Goal: Information Seeking & Learning: Learn about a topic

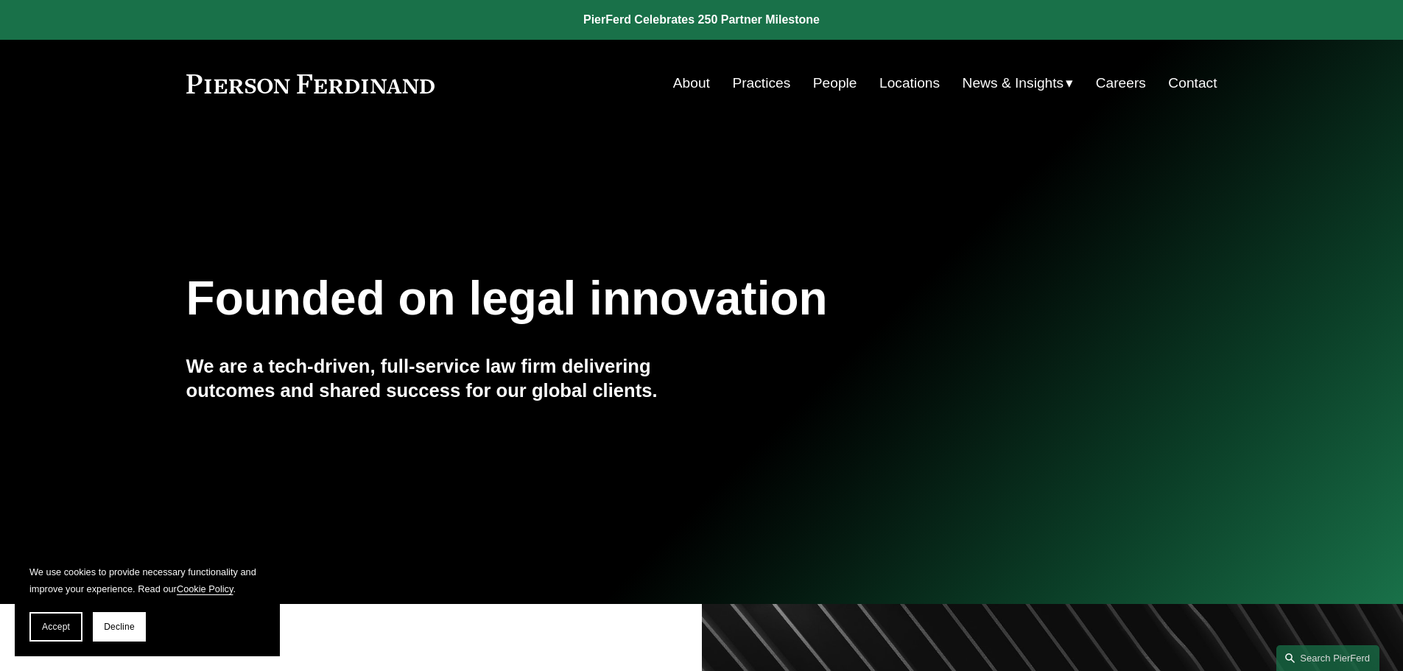
click at [776, 84] on link "Practices" at bounding box center [761, 83] width 58 height 28
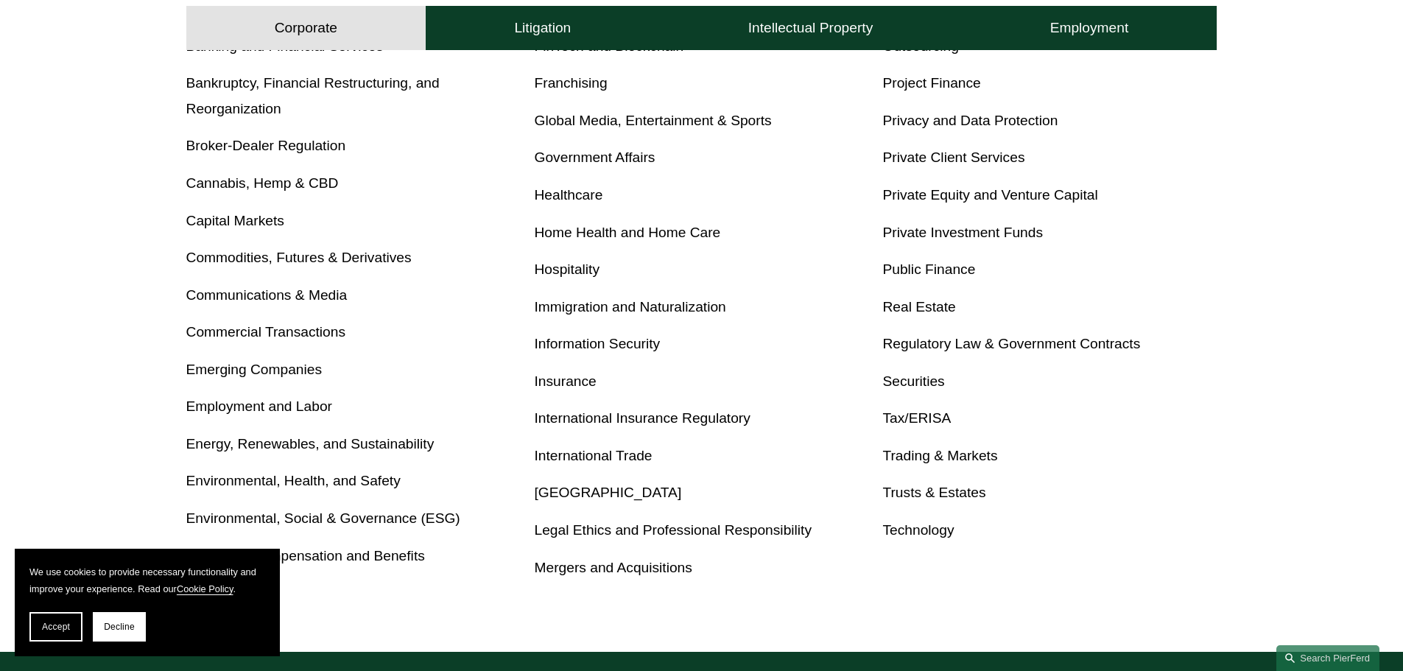
scroll to position [663, 0]
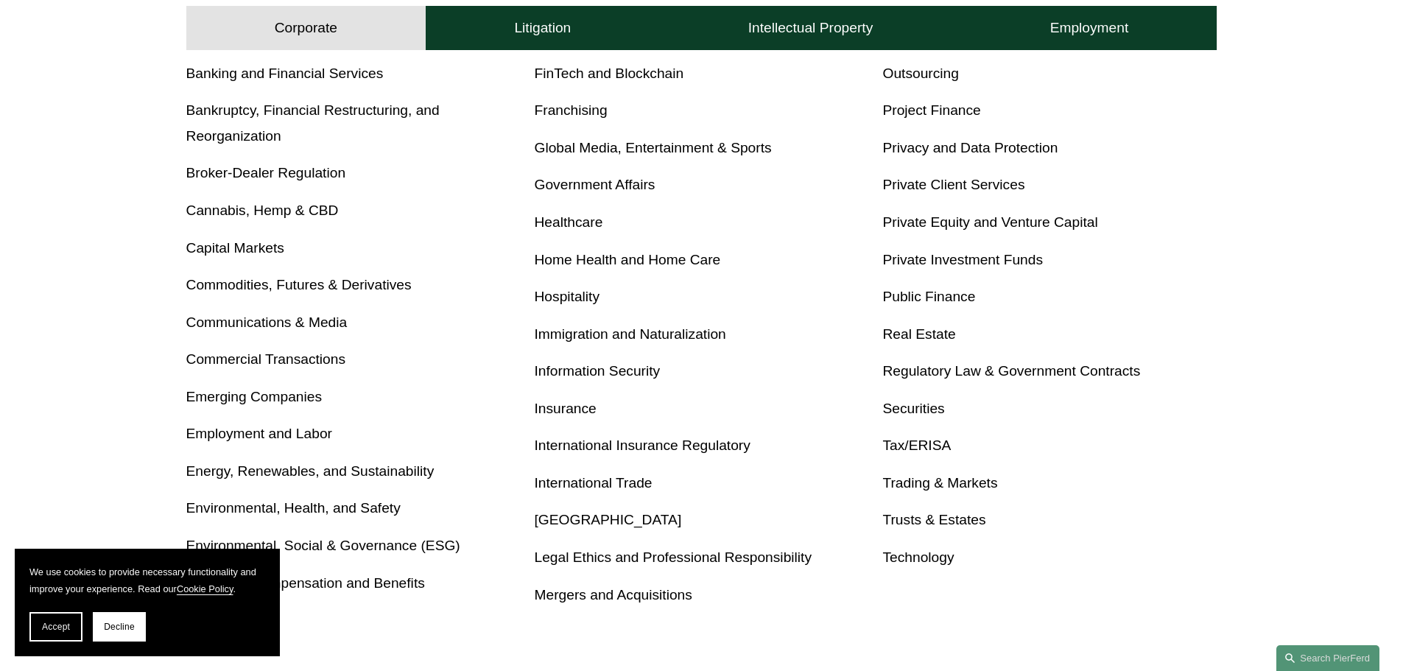
click at [574, 216] on link "Healthcare" at bounding box center [569, 221] width 69 height 15
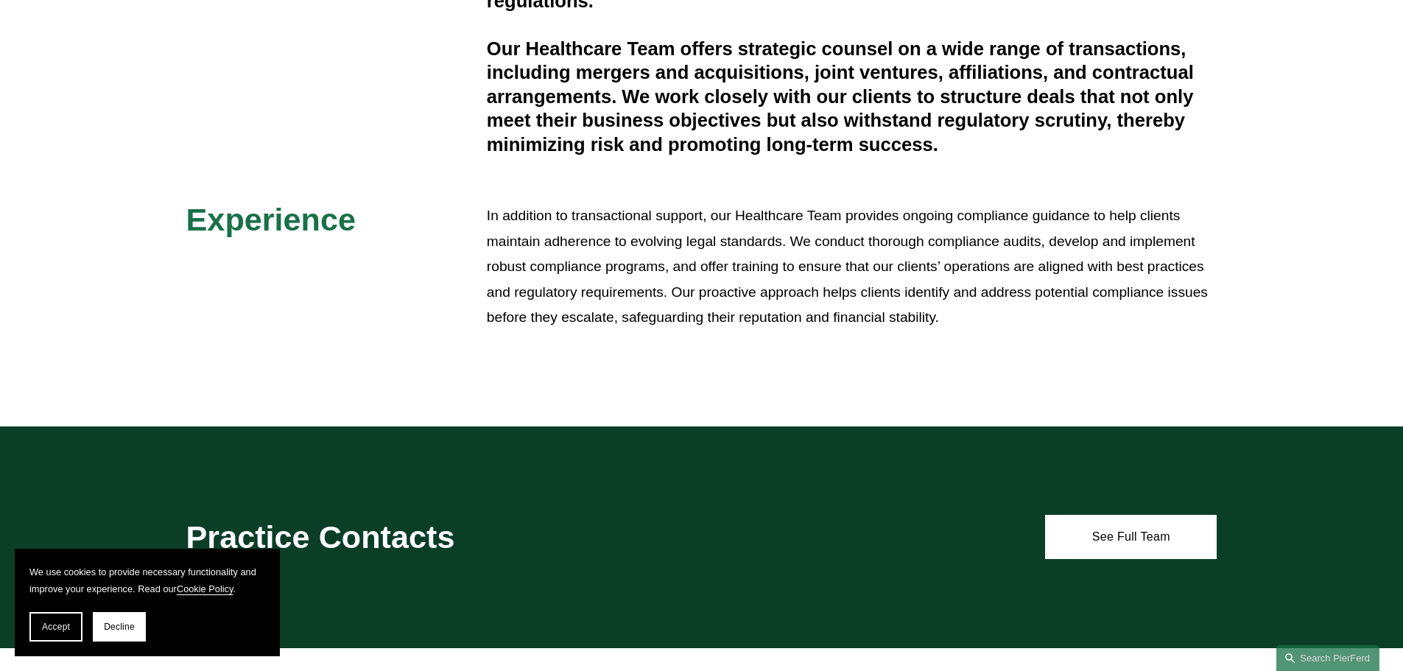
scroll to position [589, 0]
